Goal: Task Accomplishment & Management: Use online tool/utility

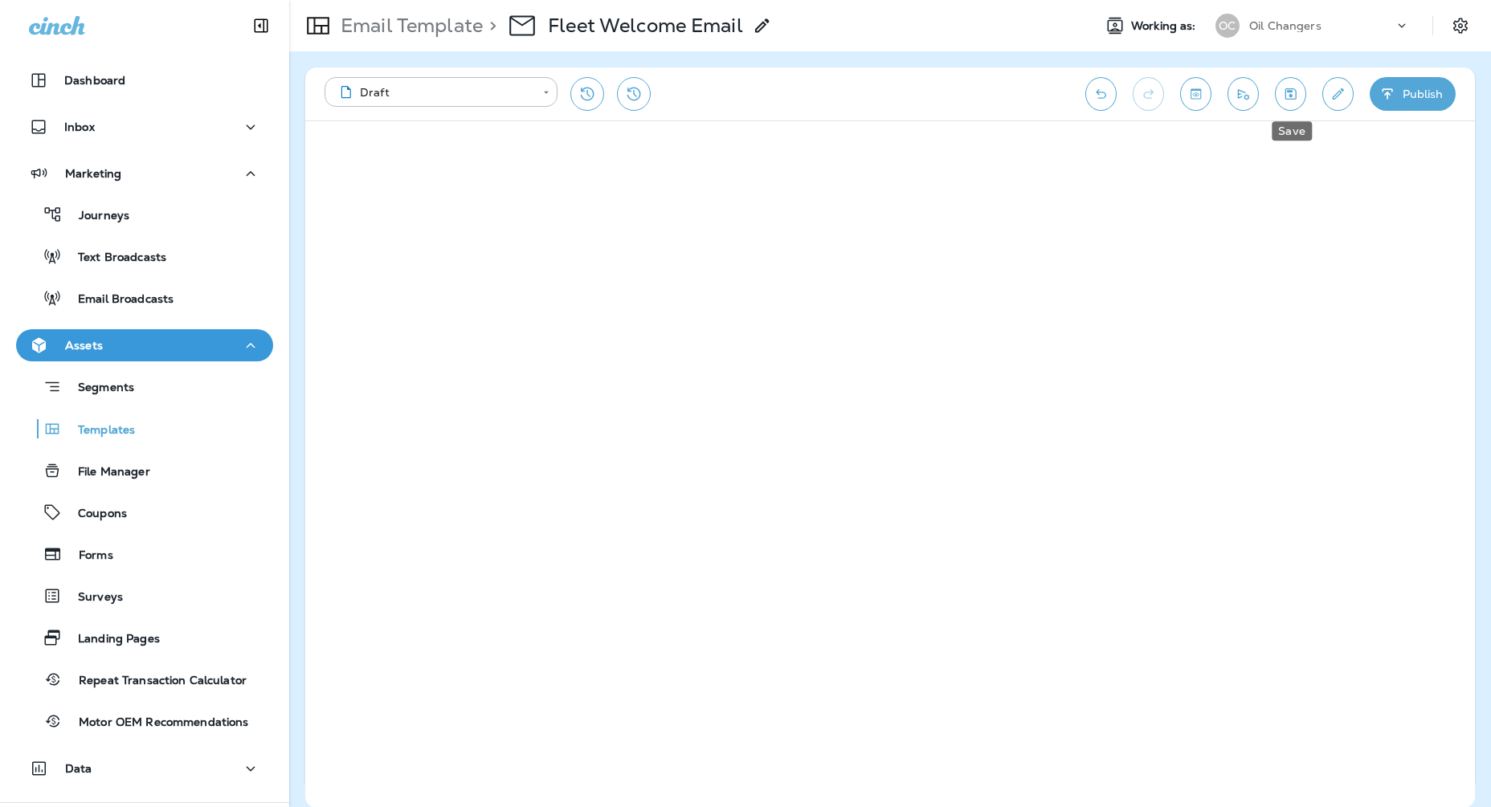
click at [1294, 93] on icon "Save" at bounding box center [1290, 94] width 17 height 16
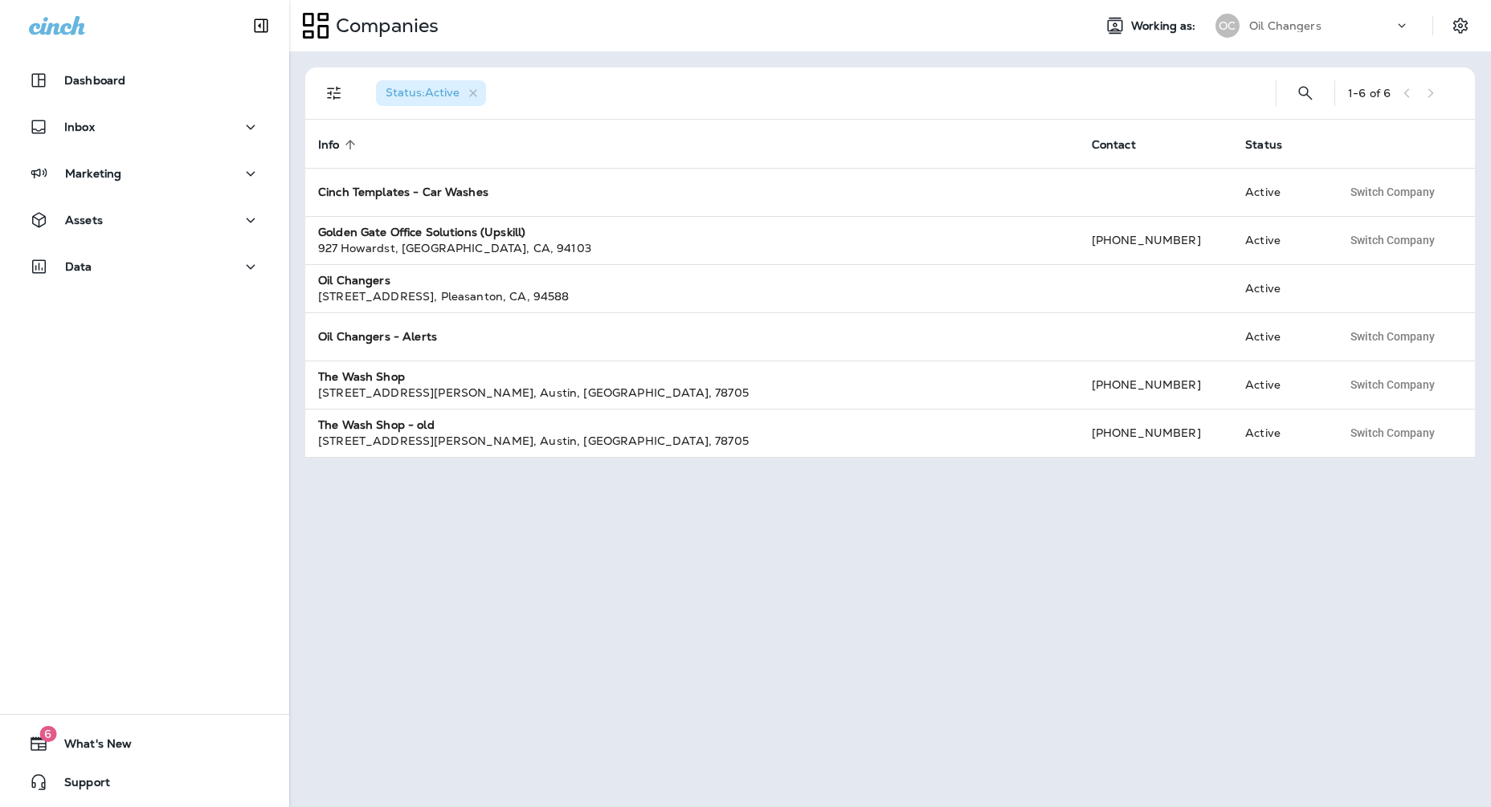
click at [170, 191] on div "Marketing" at bounding box center [144, 177] width 289 height 40
click at [170, 172] on div "Marketing" at bounding box center [144, 174] width 231 height 20
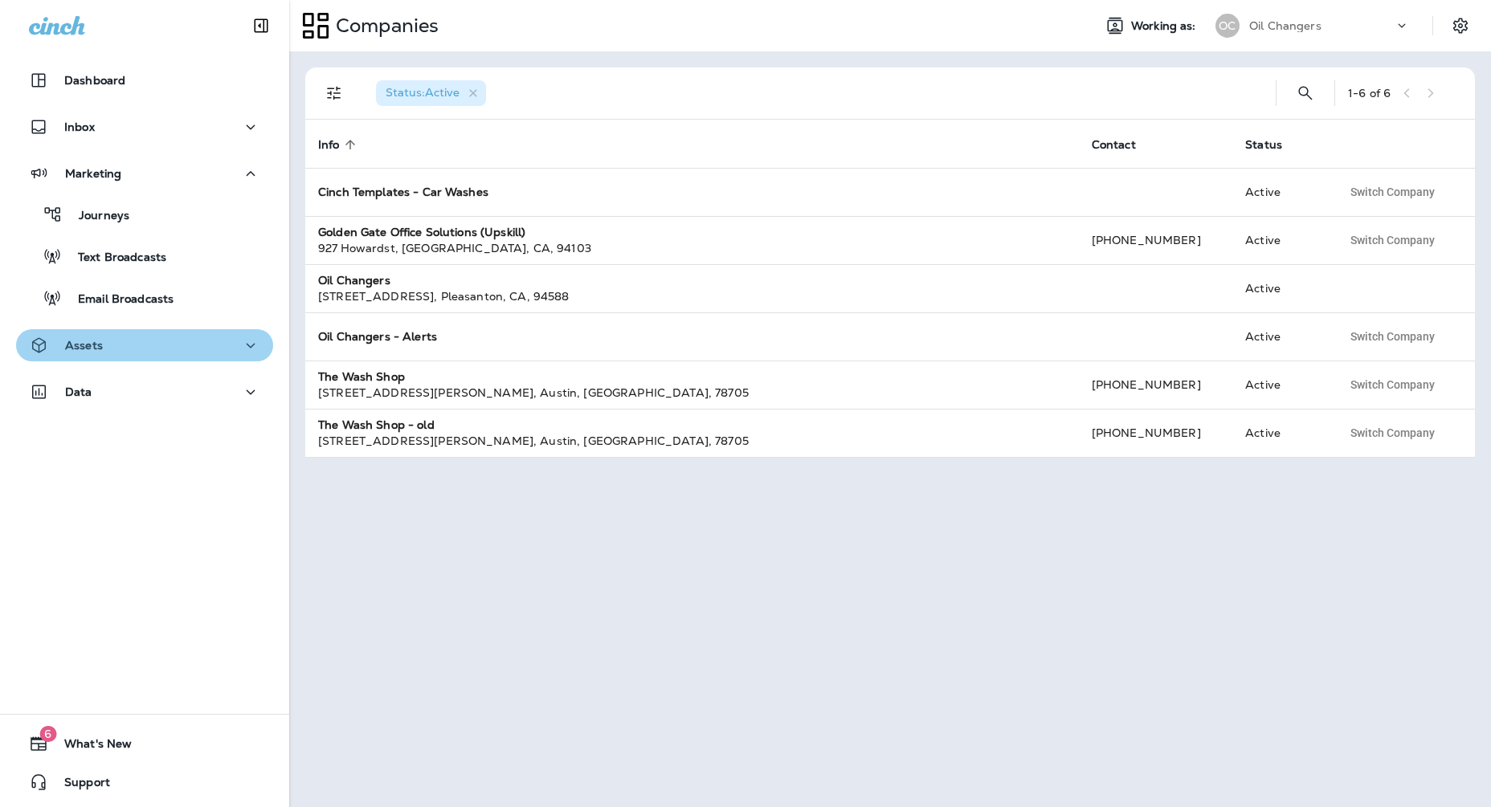
click at [153, 348] on div "Assets" at bounding box center [144, 346] width 231 height 20
